Goal: Task Accomplishment & Management: Manage account settings

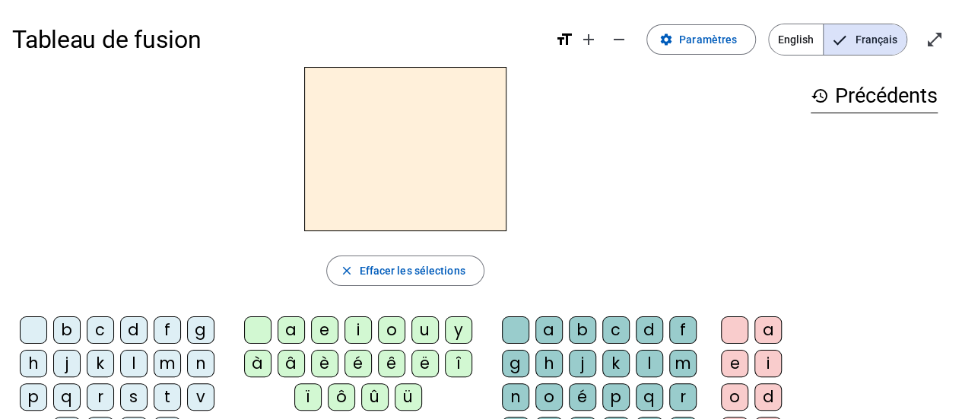
click at [70, 326] on div "b" at bounding box center [66, 329] width 27 height 27
click at [398, 331] on div "o" at bounding box center [391, 329] width 27 height 27
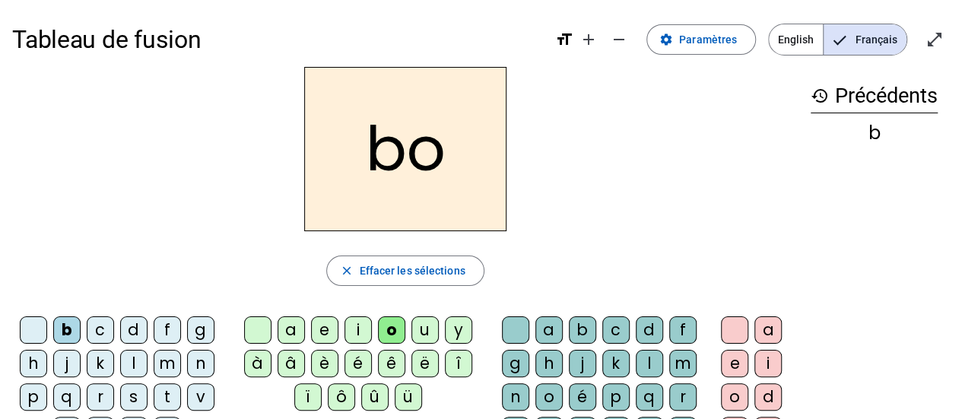
click at [655, 365] on div "l" at bounding box center [649, 363] width 27 height 27
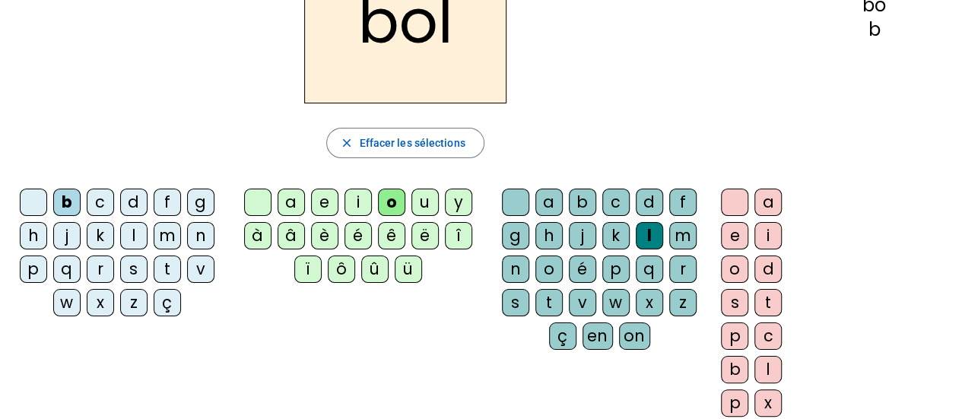
scroll to position [152, 0]
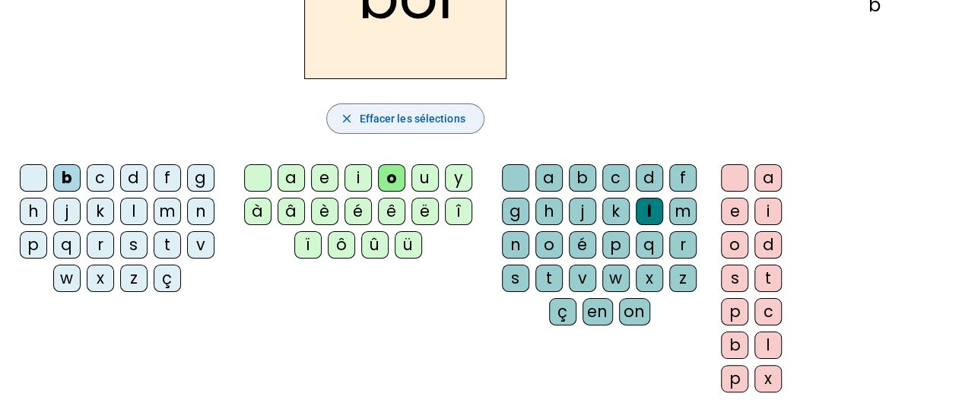
click at [348, 121] on mat-icon "close" at bounding box center [346, 119] width 14 height 14
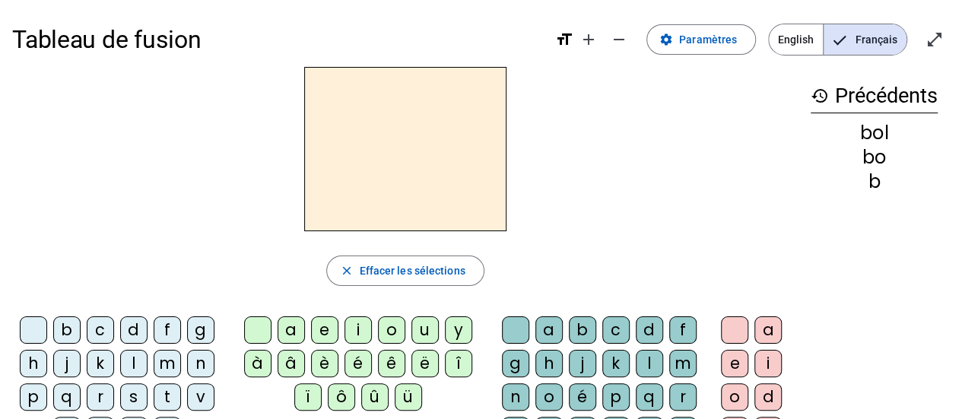
scroll to position [0, 0]
click at [702, 35] on span "Paramètres" at bounding box center [708, 39] width 58 height 18
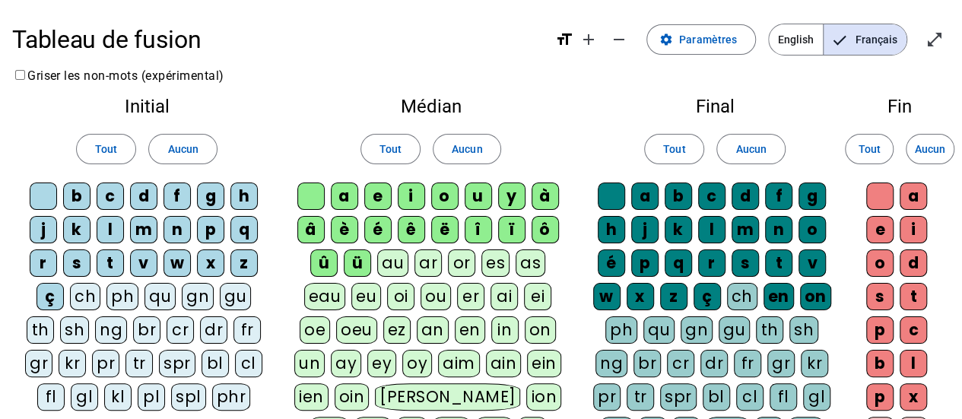
click at [79, 192] on div "b" at bounding box center [76, 195] width 27 height 27
click at [147, 194] on div "d" at bounding box center [143, 195] width 27 height 27
click at [179, 191] on div "f" at bounding box center [176, 195] width 27 height 27
click at [47, 229] on div "j" at bounding box center [43, 229] width 27 height 27
click at [73, 226] on div "k" at bounding box center [76, 229] width 27 height 27
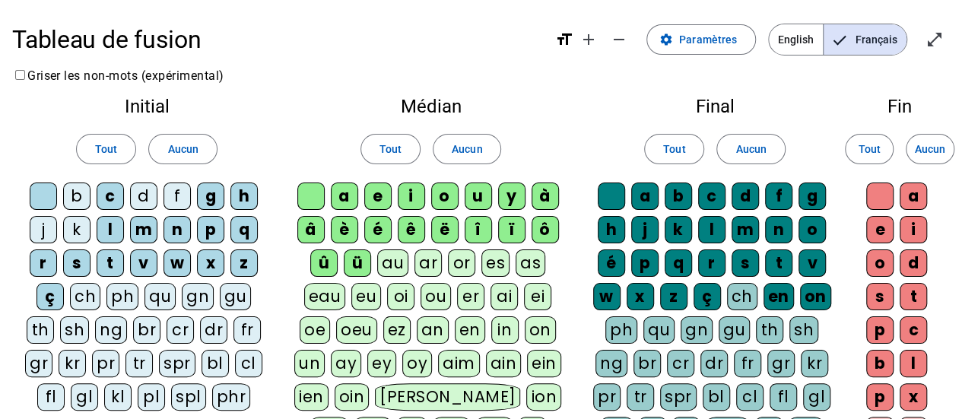
click at [114, 221] on div "l" at bounding box center [110, 229] width 27 height 27
click at [144, 224] on div "m" at bounding box center [143, 229] width 27 height 27
drag, startPoint x: 182, startPoint y: 230, endPoint x: 195, endPoint y: 230, distance: 12.2
click at [182, 230] on div "n" at bounding box center [176, 229] width 27 height 27
click at [216, 227] on div "p" at bounding box center [210, 229] width 27 height 27
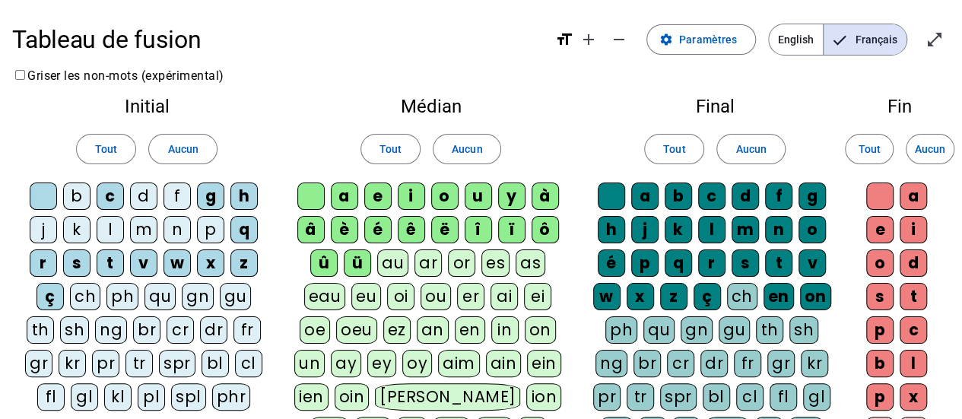
click at [38, 259] on div "r" at bounding box center [43, 262] width 27 height 27
click at [72, 258] on div "s" at bounding box center [76, 262] width 27 height 27
click at [113, 257] on div "t" at bounding box center [110, 262] width 27 height 27
click at [141, 256] on div "v" at bounding box center [143, 262] width 27 height 27
click at [49, 294] on div "ç" at bounding box center [49, 296] width 27 height 27
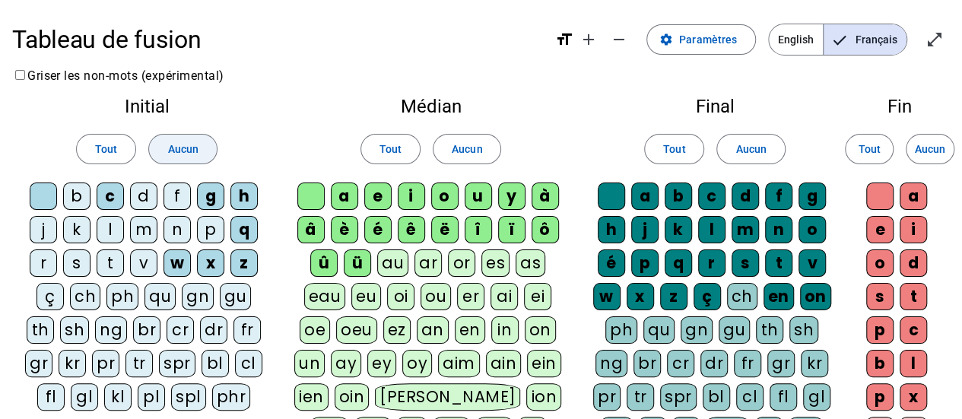
click at [170, 152] on span "Aucun" at bounding box center [182, 149] width 30 height 18
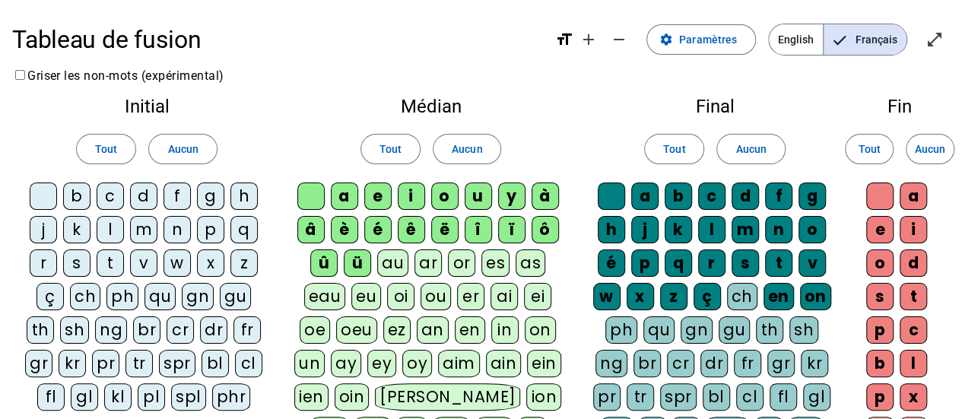
click at [79, 194] on div "b" at bounding box center [76, 195] width 27 height 27
click at [145, 192] on div "d" at bounding box center [143, 195] width 27 height 27
click at [176, 194] on div "f" at bounding box center [176, 195] width 27 height 27
click at [50, 227] on div "j" at bounding box center [43, 229] width 27 height 27
click at [78, 225] on div "k" at bounding box center [76, 229] width 27 height 27
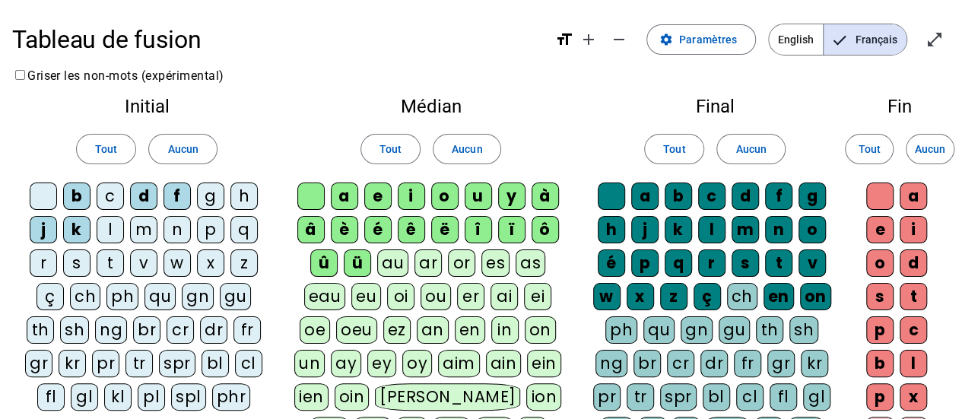
drag, startPoint x: 102, startPoint y: 225, endPoint x: 119, endPoint y: 225, distance: 16.7
click at [103, 225] on div "l" at bounding box center [110, 229] width 27 height 27
click at [147, 226] on div "m" at bounding box center [143, 229] width 27 height 27
drag, startPoint x: 182, startPoint y: 226, endPoint x: 199, endPoint y: 227, distance: 17.5
click at [182, 226] on div "n" at bounding box center [176, 229] width 27 height 27
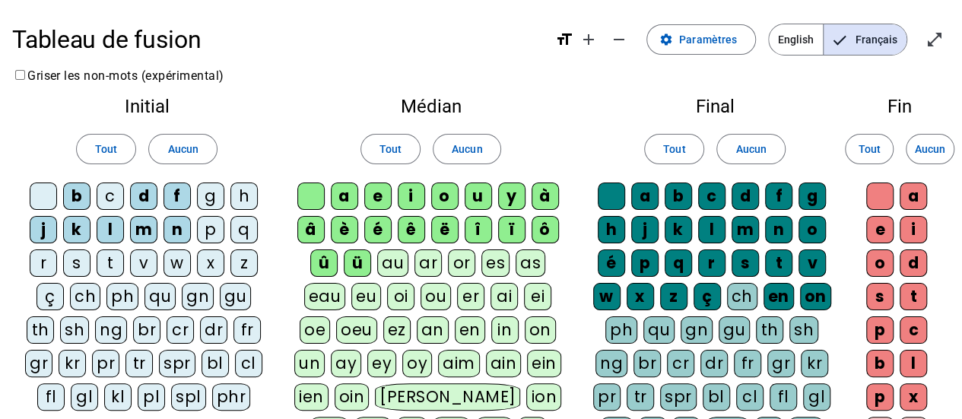
click at [212, 228] on div "p" at bounding box center [210, 229] width 27 height 27
click at [40, 250] on div "r" at bounding box center [43, 262] width 27 height 27
drag, startPoint x: 75, startPoint y: 260, endPoint x: 97, endPoint y: 260, distance: 22.0
click at [75, 260] on div "s" at bounding box center [76, 262] width 27 height 27
click at [113, 259] on div "t" at bounding box center [110, 262] width 27 height 27
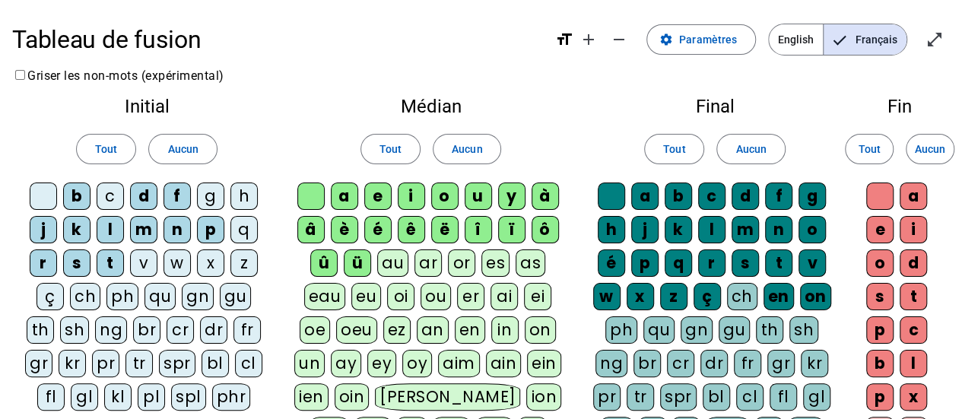
click at [144, 259] on div "v" at bounding box center [143, 262] width 27 height 27
click at [544, 192] on div "à" at bounding box center [544, 195] width 27 height 27
drag, startPoint x: 312, startPoint y: 232, endPoint x: 329, endPoint y: 231, distance: 17.5
click at [312, 232] on div "â" at bounding box center [310, 229] width 27 height 27
click at [341, 229] on div "è" at bounding box center [344, 229] width 27 height 27
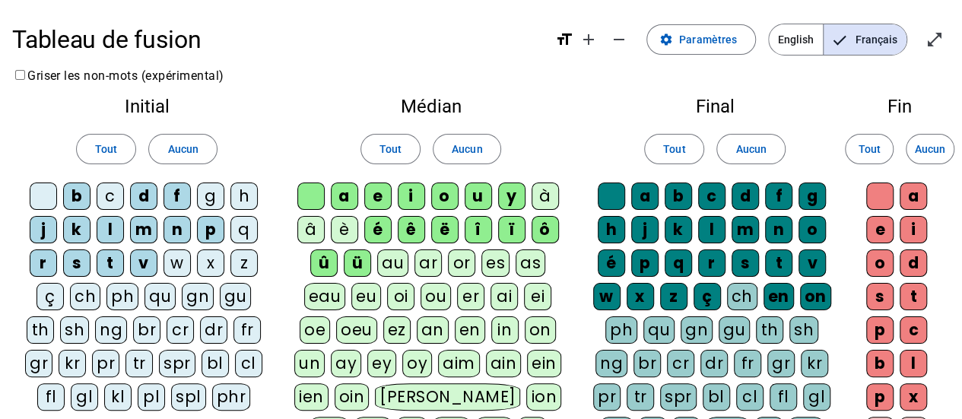
click at [406, 233] on div "ê" at bounding box center [411, 229] width 27 height 27
drag, startPoint x: 438, startPoint y: 229, endPoint x: 450, endPoint y: 229, distance: 12.2
click at [438, 229] on div "ë" at bounding box center [444, 229] width 27 height 27
click at [487, 228] on div "î" at bounding box center [477, 229] width 27 height 27
click at [503, 228] on div "ï" at bounding box center [511, 229] width 27 height 27
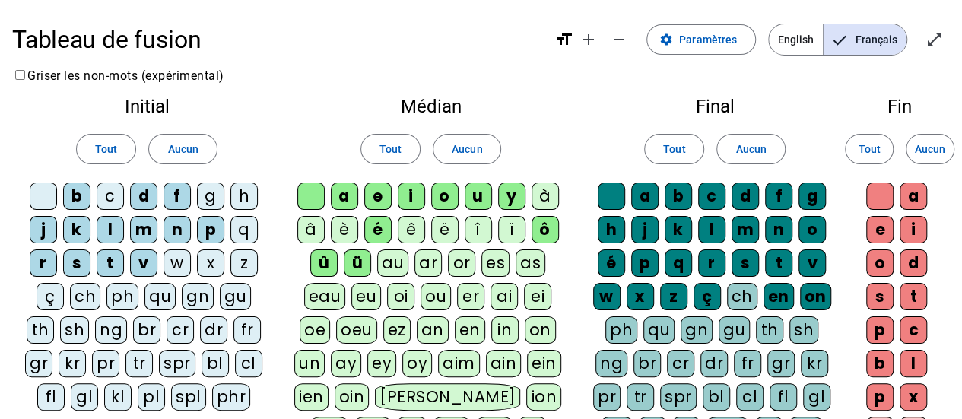
click at [539, 227] on div "ô" at bounding box center [544, 229] width 27 height 27
click at [331, 259] on div "û" at bounding box center [323, 262] width 27 height 27
click at [360, 258] on div "ü" at bounding box center [357, 262] width 27 height 27
click at [709, 198] on div "c" at bounding box center [711, 195] width 27 height 27
click at [816, 200] on div "g" at bounding box center [811, 195] width 27 height 27
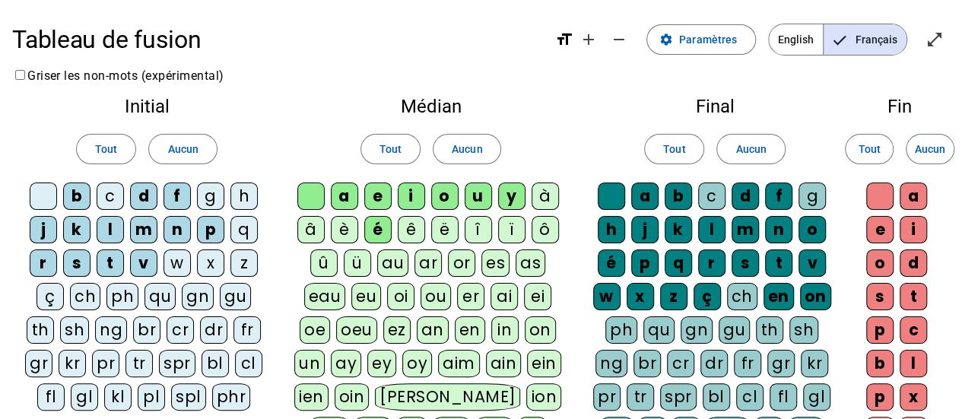
click at [614, 232] on div "h" at bounding box center [611, 229] width 27 height 27
click at [743, 147] on span "Aucun" at bounding box center [750, 149] width 30 height 18
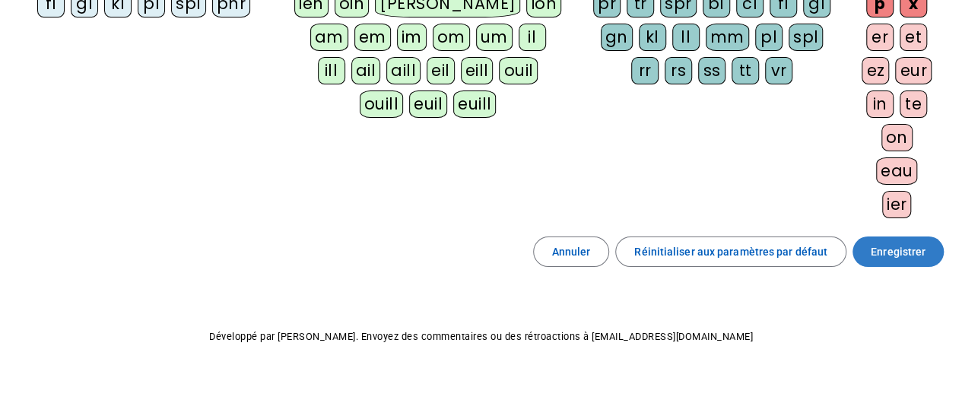
click at [902, 244] on span "Enregistrer" at bounding box center [897, 252] width 55 height 18
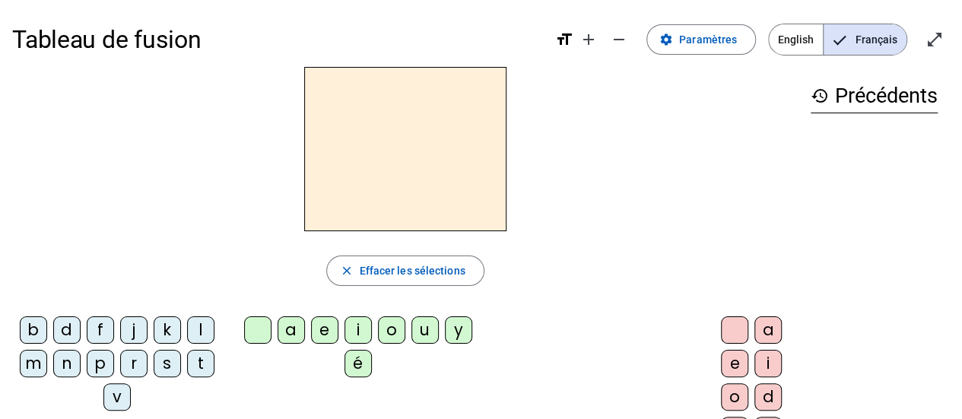
click at [198, 331] on div "l" at bounding box center [200, 329] width 27 height 27
click at [293, 329] on div "a" at bounding box center [290, 329] width 27 height 27
click at [130, 360] on div "r" at bounding box center [133, 363] width 27 height 27
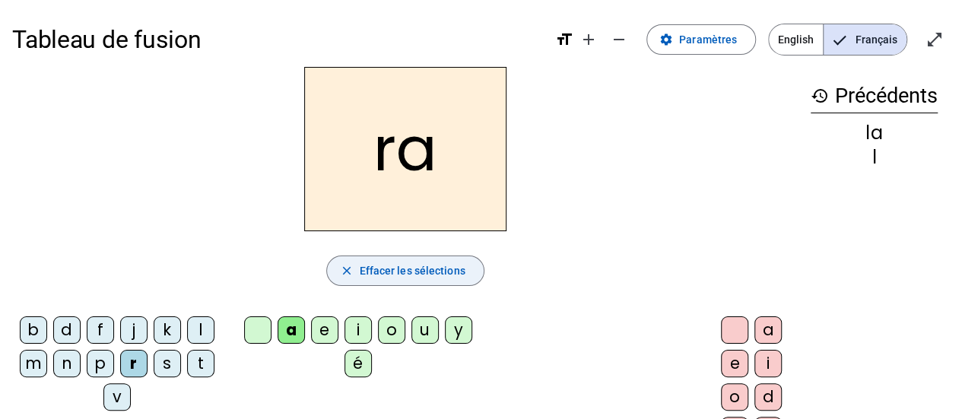
click at [346, 271] on mat-icon "close" at bounding box center [346, 271] width 14 height 14
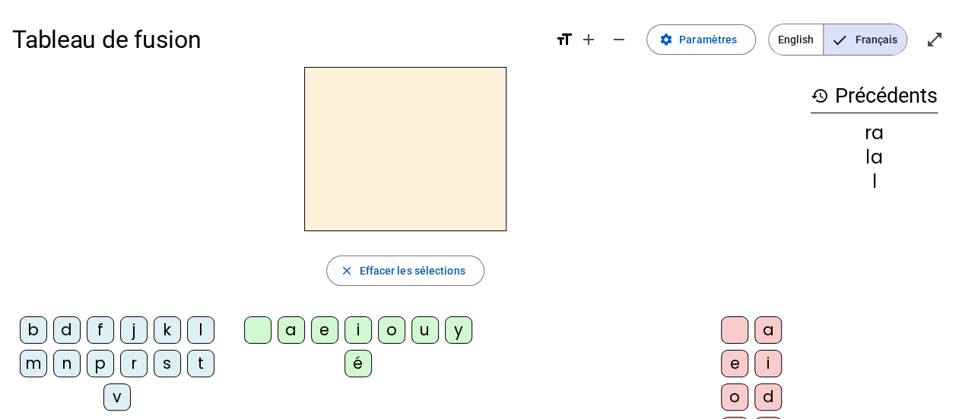
click at [815, 93] on mat-icon "history" at bounding box center [819, 96] width 18 height 18
click at [348, 270] on mat-icon "close" at bounding box center [346, 271] width 14 height 14
